Goal: Task Accomplishment & Management: Manage account settings

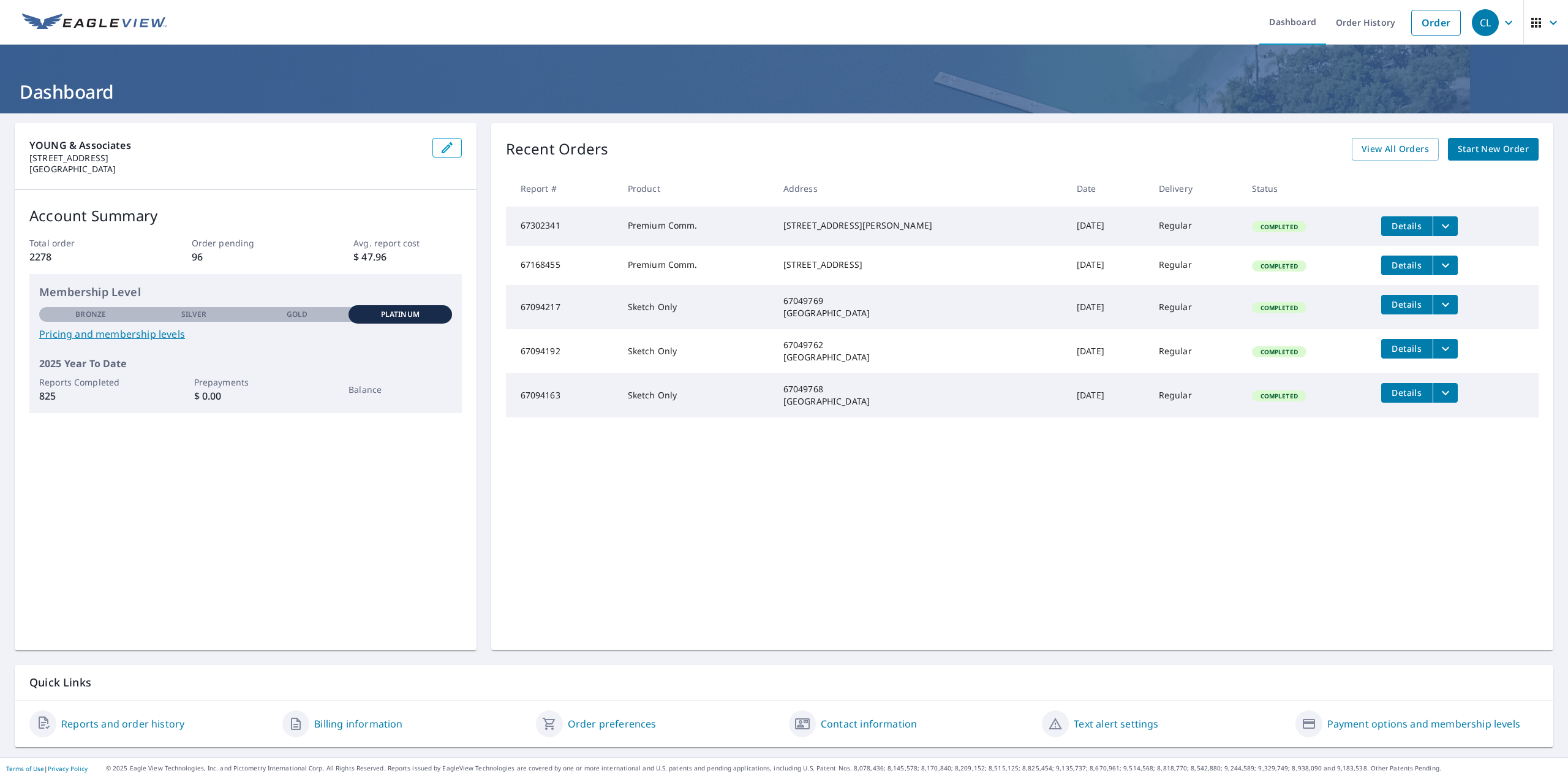
drag, startPoint x: 1340, startPoint y: 568, endPoint x: 1357, endPoint y: 509, distance: 61.4
click at [1340, 568] on div "Recent Orders View All Orders Start New Order Report # Product Address Date Del…" at bounding box center [1022, 387] width 1062 height 527
drag, startPoint x: 1368, startPoint y: 24, endPoint x: 1387, endPoint y: 14, distance: 21.5
click at [1369, 24] on link "Order History" at bounding box center [1365, 22] width 79 height 45
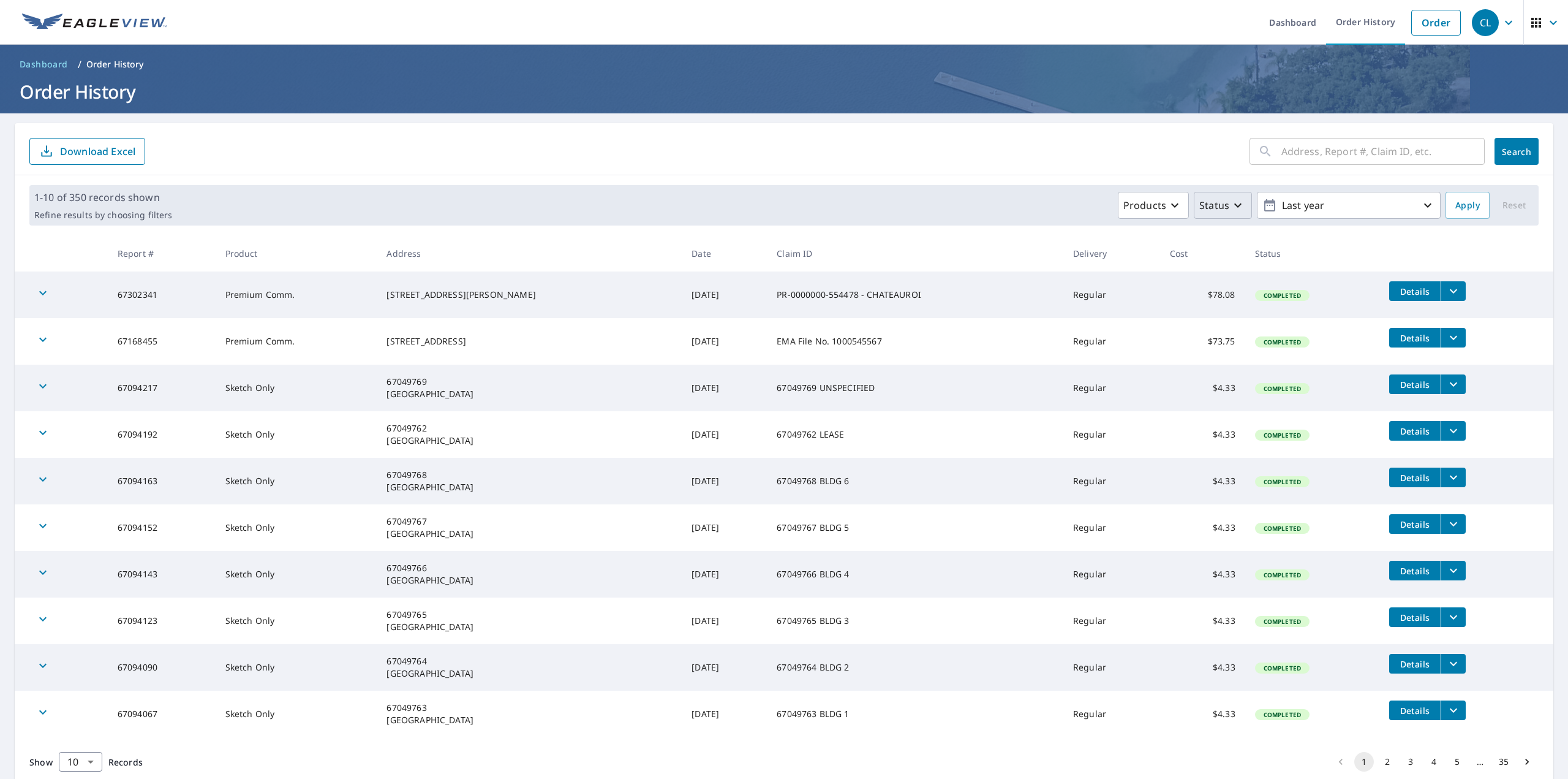
click at [1231, 201] on icon "button" at bounding box center [1238, 205] width 15 height 15
click at [1234, 355] on p "Completed" at bounding box center [1250, 356] width 51 height 15
click at [1420, 203] on icon "button" at bounding box center [1428, 205] width 15 height 15
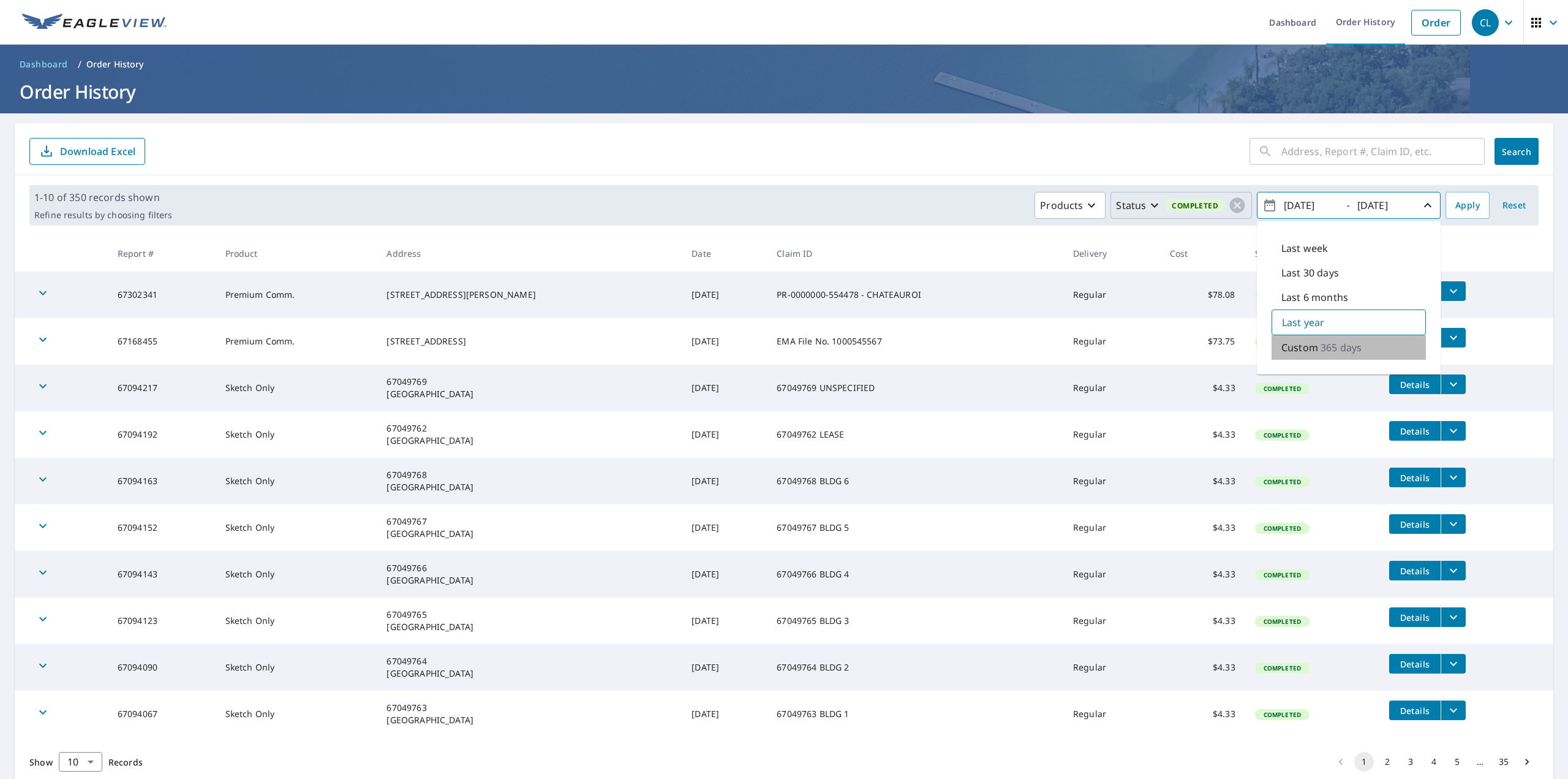
click at [1308, 349] on p "Custom" at bounding box center [1300, 347] width 37 height 15
click at [1299, 205] on input "[DATE]" at bounding box center [1310, 205] width 60 height 20
drag, startPoint x: 1327, startPoint y: 206, endPoint x: 1307, endPoint y: 208, distance: 20.1
click at [1307, 208] on input "[DATE]" at bounding box center [1310, 205] width 60 height 20
type input "[DATE]"
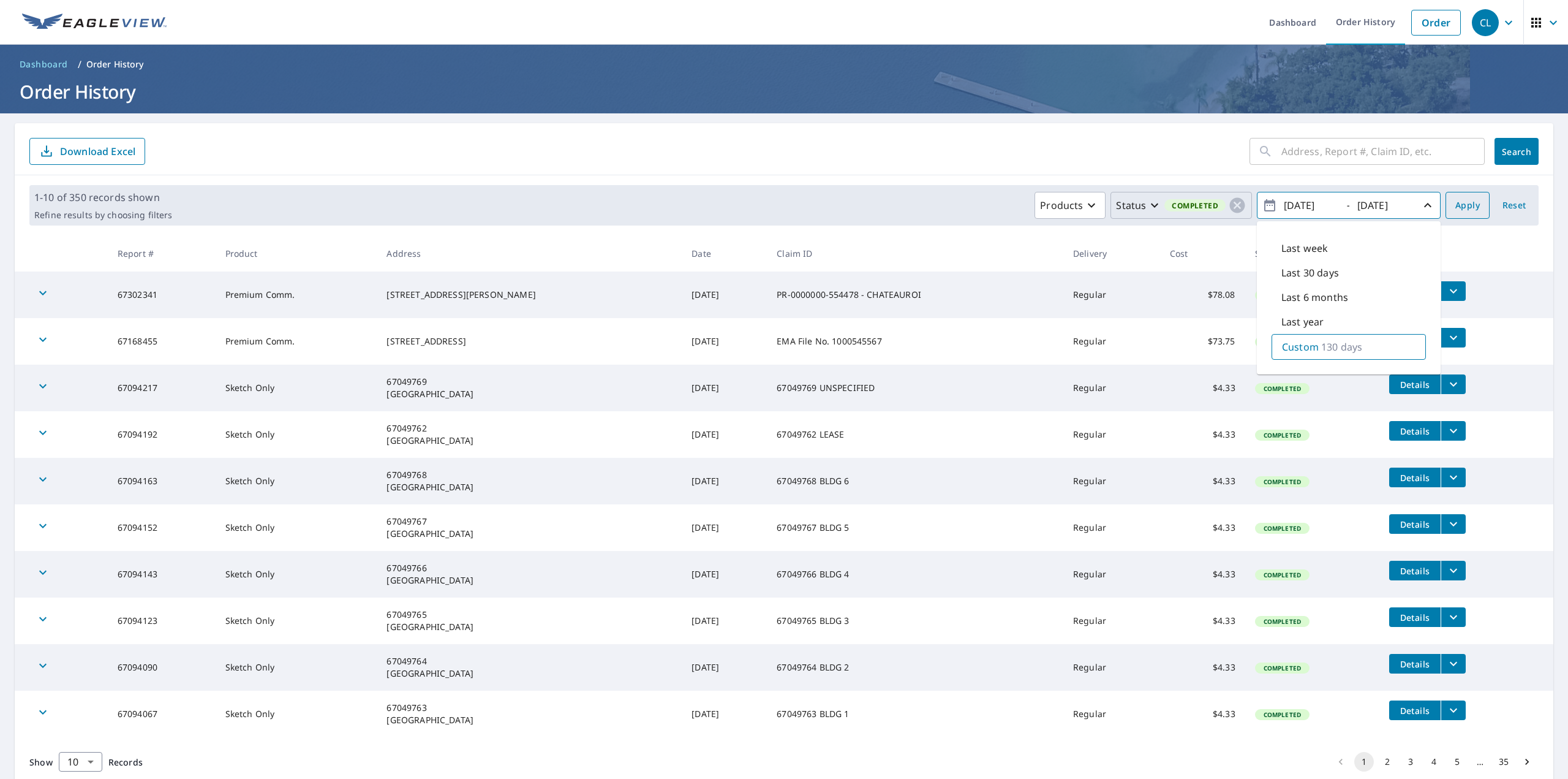
click at [1457, 202] on span "Apply" at bounding box center [1468, 205] width 25 height 16
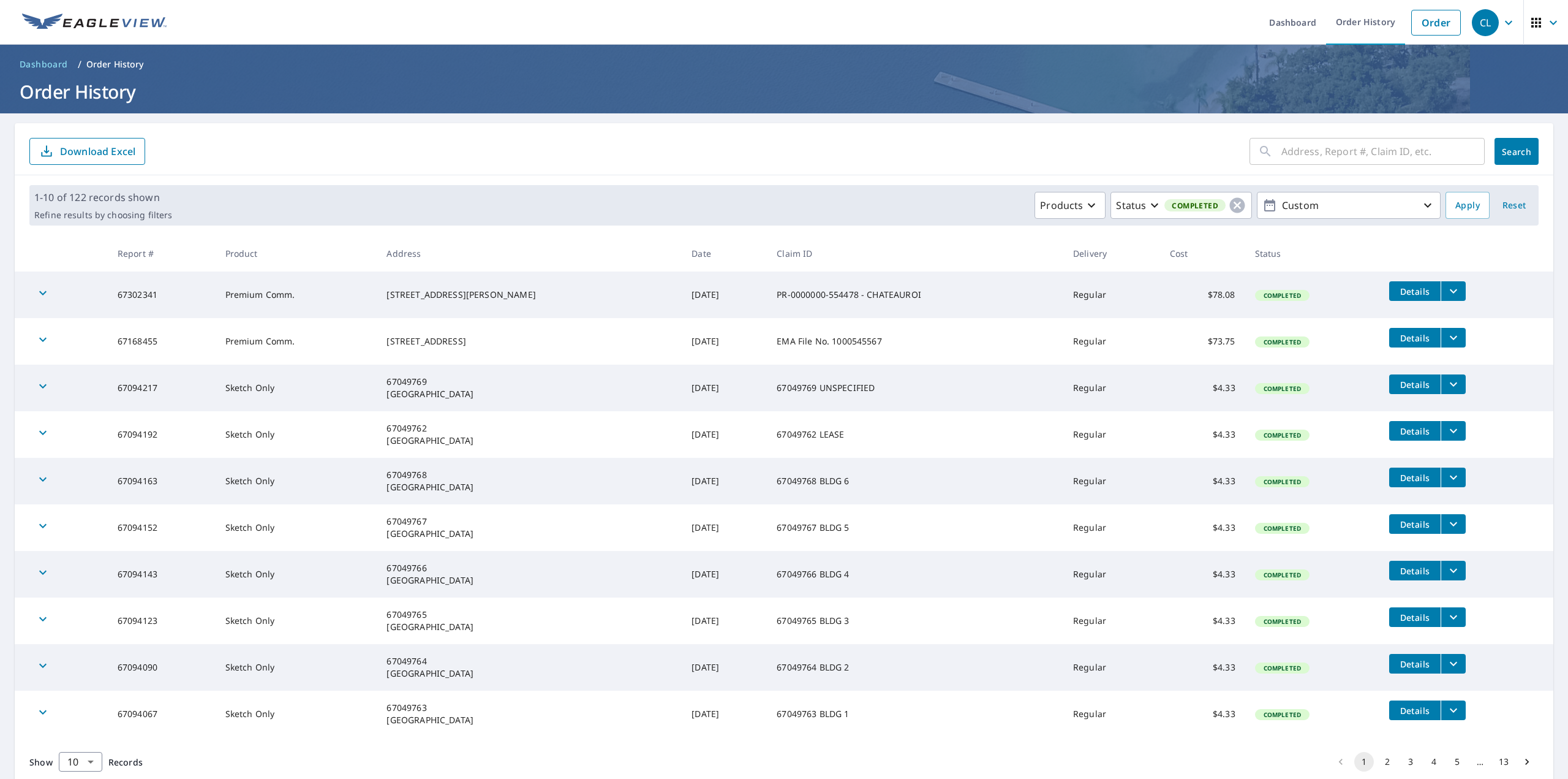
click at [110, 146] on p "Download Excel" at bounding box center [98, 151] width 76 height 14
